Goal: Task Accomplishment & Management: Manage account settings

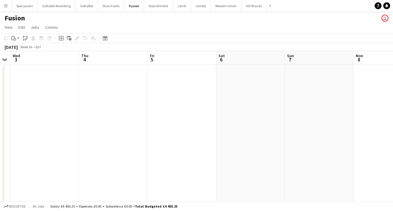
scroll to position [0, 127]
click at [225, 10] on button "Western Union Close" at bounding box center [226, 5] width 31 height 11
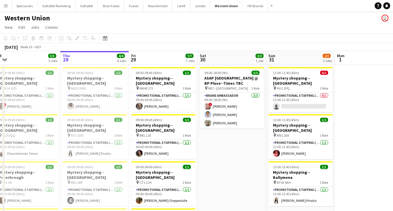
scroll to position [0, 146]
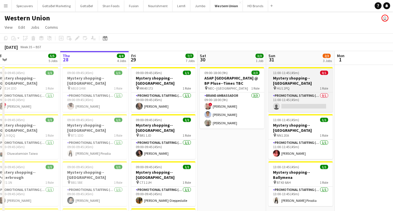
click at [298, 76] on h3 "Mystery shopping--[GEOGRAPHIC_DATA]" at bounding box center [301, 81] width 64 height 10
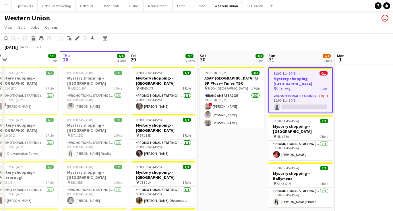
click at [34, 38] on icon at bounding box center [33, 39] width 3 height 3
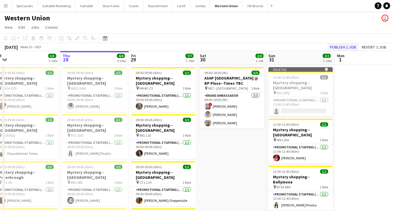
click at [352, 47] on button "Publish 1 job" at bounding box center [343, 46] width 31 height 7
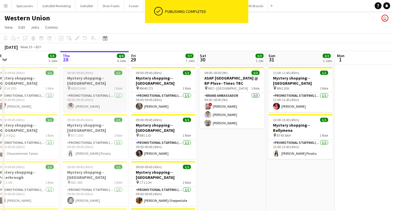
click at [97, 77] on h3 "Mystery shopping--[GEOGRAPHIC_DATA]" at bounding box center [95, 81] width 64 height 10
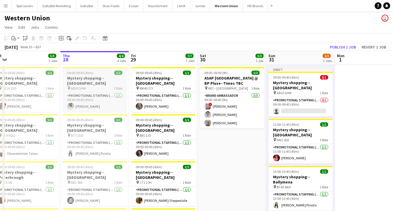
click at [86, 80] on h3 "Mystery shopping--[GEOGRAPHIC_DATA]" at bounding box center [95, 81] width 64 height 10
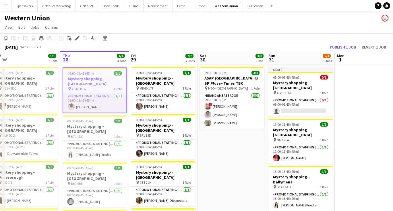
click at [96, 99] on app-card-role "Promotional Staffing (Mystery Shopper) [DATE] 09:00-09:45 (45m) [PERSON_NAME]" at bounding box center [94, 103] width 63 height 20
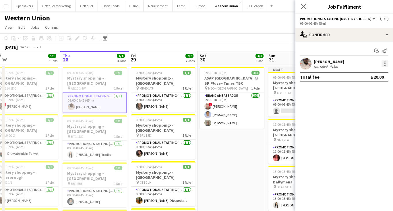
click at [386, 64] on div at bounding box center [385, 63] width 7 height 7
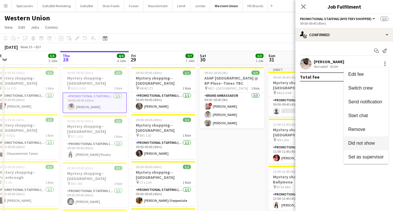
click at [367, 140] on button "Did not show" at bounding box center [366, 143] width 45 height 14
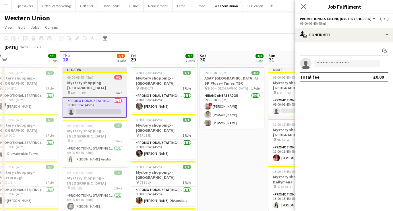
click at [72, 79] on span "09:00-09:45 (45m)" at bounding box center [80, 77] width 26 height 4
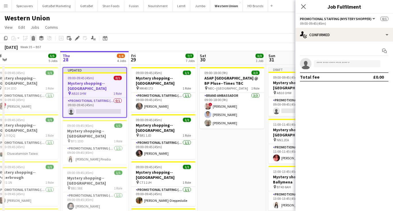
click at [32, 39] on icon at bounding box center [33, 39] width 3 height 3
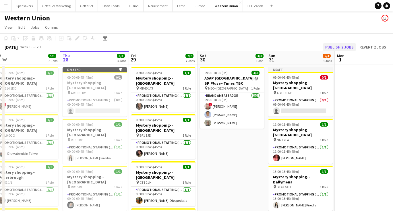
click at [340, 48] on button "Publish 2 jobs" at bounding box center [339, 46] width 33 height 7
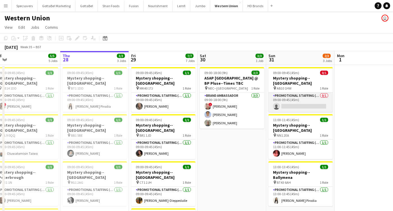
click at [307, 95] on app-card-role "Promotional Staffing (Mystery Shopper) 0/1 09:00-09:45 (45m) single-neutral-act…" at bounding box center [301, 102] width 64 height 20
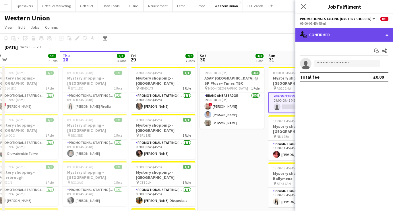
click at [322, 33] on div "single-neutral-actions-check-2 Confirmed" at bounding box center [345, 35] width 98 height 14
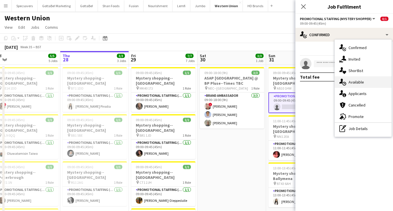
click at [357, 79] on div "single-neutral-actions-upload Available" at bounding box center [363, 81] width 57 height 11
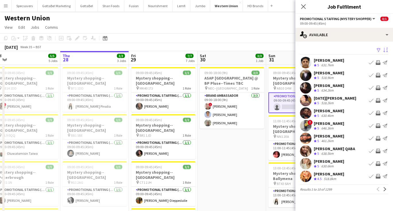
click at [385, 51] on app-icon "Sort asc" at bounding box center [385, 50] width 5 height 5
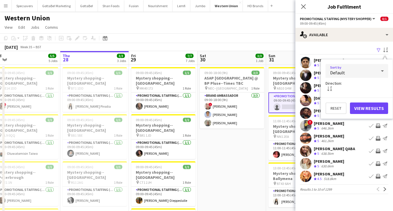
click at [371, 67] on div "Default" at bounding box center [351, 71] width 51 height 14
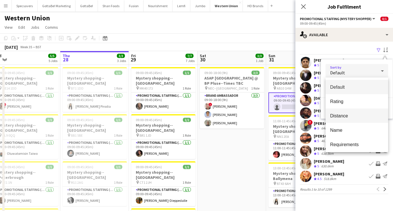
click at [347, 113] on span "Distance" at bounding box center [356, 115] width 53 height 5
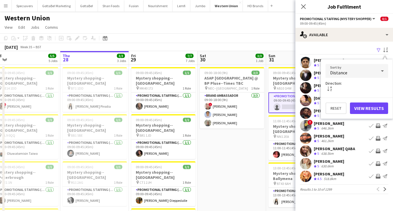
click at [365, 109] on button "View Results" at bounding box center [369, 108] width 38 height 11
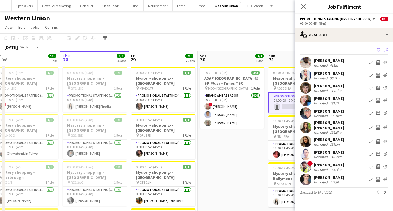
click at [340, 75] on div "[PERSON_NAME]" at bounding box center [329, 73] width 30 height 5
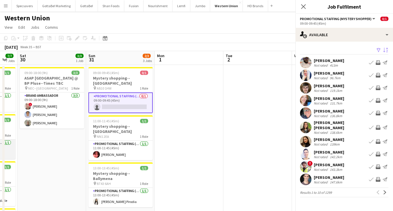
scroll to position [0, 193]
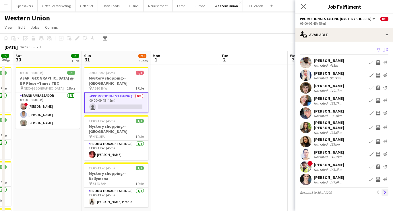
click at [386, 190] on app-icon "Next" at bounding box center [385, 192] width 4 height 4
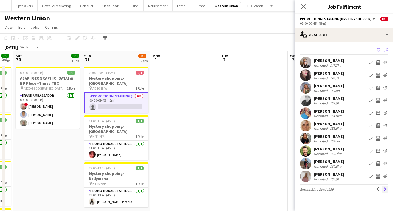
click at [386, 189] on app-icon "Next" at bounding box center [385, 189] width 4 height 4
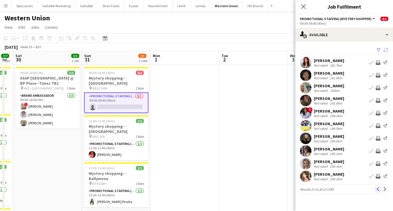
click at [379, 189] on app-icon "Previous" at bounding box center [378, 189] width 4 height 4
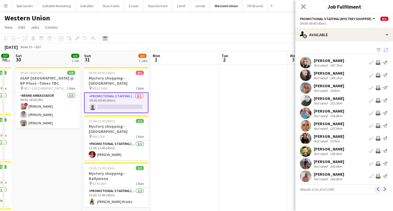
click at [379, 189] on app-icon "Previous" at bounding box center [378, 189] width 4 height 4
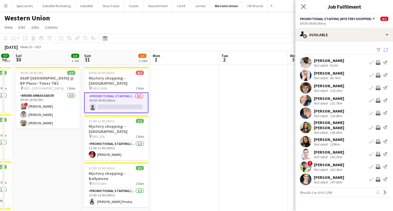
click at [328, 73] on div "[PERSON_NAME]" at bounding box center [329, 73] width 30 height 5
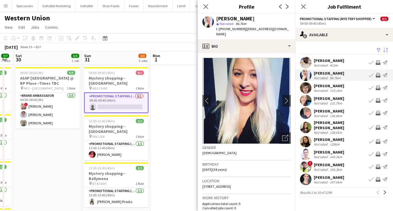
drag, startPoint x: 230, startPoint y: 180, endPoint x: 246, endPoint y: 182, distance: 15.9
click at [231, 184] on span "[STREET_ADDRESS]" at bounding box center [217, 186] width 28 height 4
copy span "Blairgowrie"
click at [320, 88] on div "Not rated" at bounding box center [321, 90] width 15 height 4
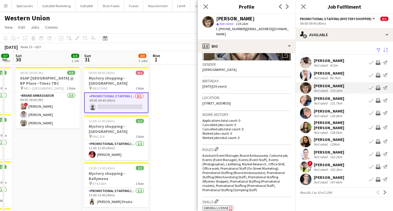
scroll to position [85, 0]
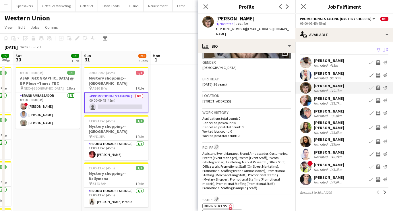
drag, startPoint x: 203, startPoint y: 96, endPoint x: 257, endPoint y: 97, distance: 54.9
click at [257, 97] on div "Location [STREET_ADDRESS]" at bounding box center [247, 100] width 88 height 17
copy span "[STREET_ADDRESS]"
click at [334, 103] on div "131.7km" at bounding box center [336, 103] width 15 height 4
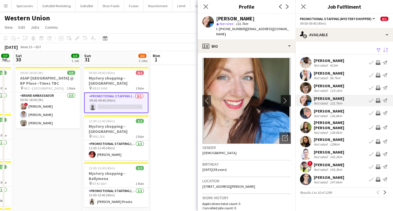
click at [285, 98] on app-icon "chevron-right" at bounding box center [286, 101] width 9 height 6
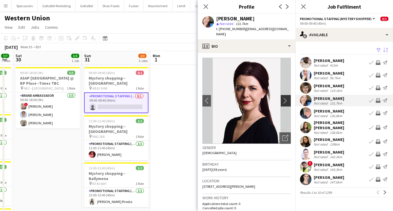
click at [285, 98] on app-icon "chevron-right" at bounding box center [286, 101] width 9 height 6
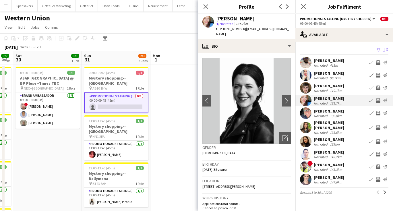
drag, startPoint x: 203, startPoint y: 182, endPoint x: 257, endPoint y: 182, distance: 54.0
click at [257, 182] on div "Location [STREET_ADDRESS][PERSON_NAME]" at bounding box center [247, 185] width 88 height 17
copy span "[STREET_ADDRESS][PERSON_NAME]"
